Goal: Task Accomplishment & Management: Manage account settings

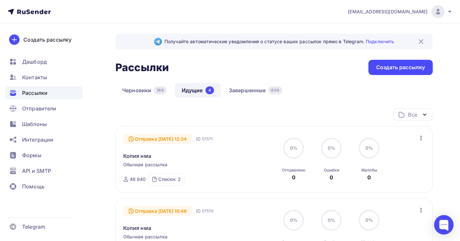
drag, startPoint x: 386, startPoint y: 12, endPoint x: 423, endPoint y: 13, distance: 36.4
click at [423, 13] on span "[EMAIL_ADDRESS][DOMAIN_NAME]" at bounding box center [388, 11] width 80 height 6
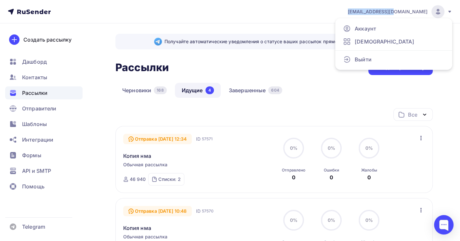
drag, startPoint x: 382, startPoint y: 11, endPoint x: 427, endPoint y: 11, distance: 45.5
click at [427, 11] on div "[EMAIL_ADDRESS][DOMAIN_NAME] Аккаунт Тарифы Выйти" at bounding box center [396, 11] width 111 height 13
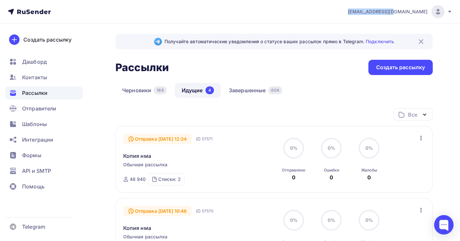
copy span "[EMAIL_ADDRESS][DOMAIN_NAME]"
click at [436, 12] on img at bounding box center [438, 12] width 8 height 8
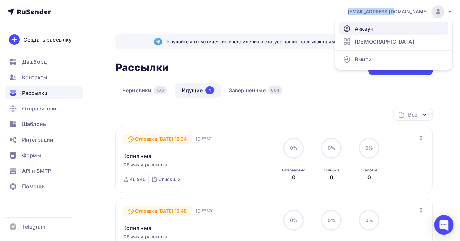
click at [363, 30] on span "Аккаунт" at bounding box center [365, 29] width 21 height 8
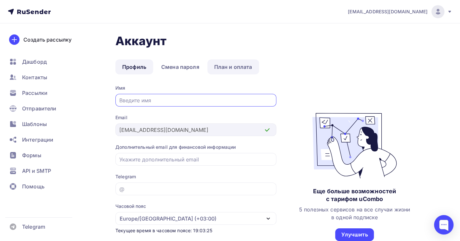
click at [225, 70] on link "План и оплата" at bounding box center [233, 66] width 52 height 15
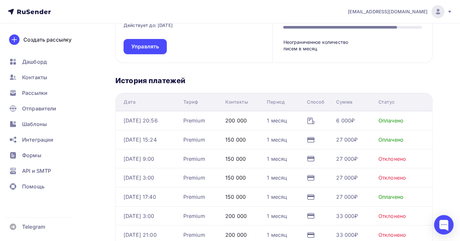
scroll to position [86, 0]
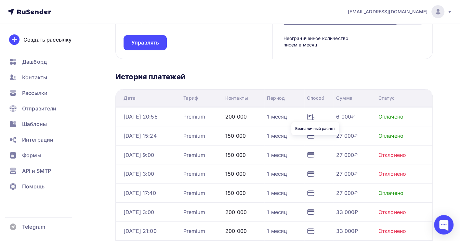
click at [313, 116] on icon at bounding box center [311, 117] width 8 height 8
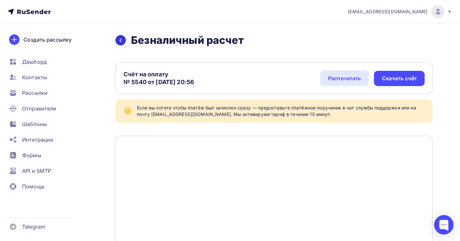
click at [119, 40] on icon at bounding box center [120, 40] width 5 height 5
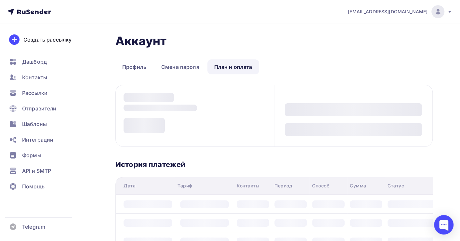
scroll to position [86, 0]
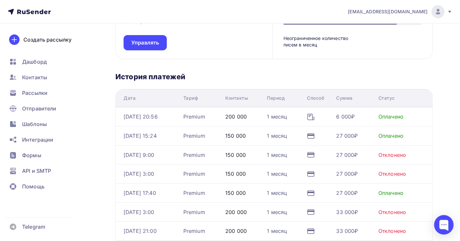
click at [134, 109] on td "[DATE] 20:56" at bounding box center [148, 116] width 65 height 19
click at [315, 155] on icon at bounding box center [311, 155] width 8 height 8
click at [255, 149] on td "150 000" at bounding box center [244, 154] width 42 height 19
click at [313, 190] on icon at bounding box center [311, 193] width 8 height 8
